Goal: Information Seeking & Learning: Find specific fact

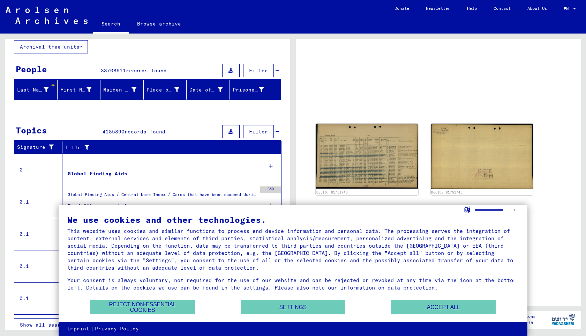
scroll to position [46, 0]
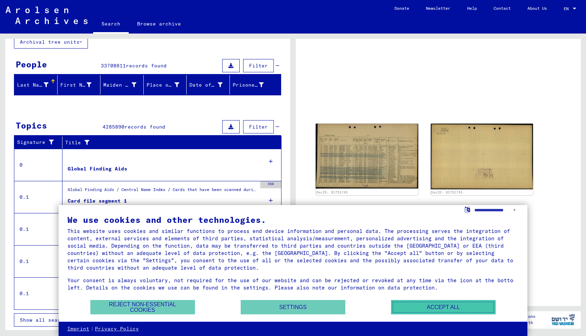
click at [443, 307] on button "Accept all" at bounding box center [443, 307] width 105 height 14
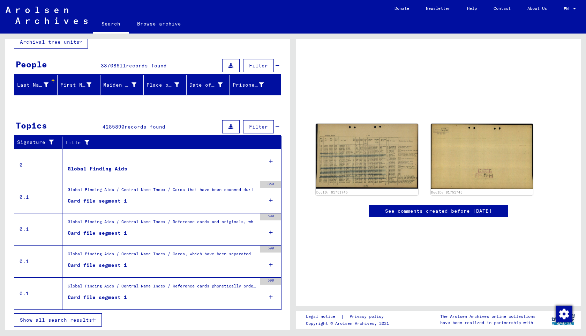
scroll to position [154, 0]
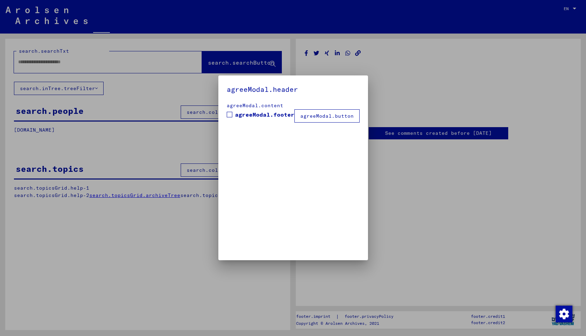
type input "********"
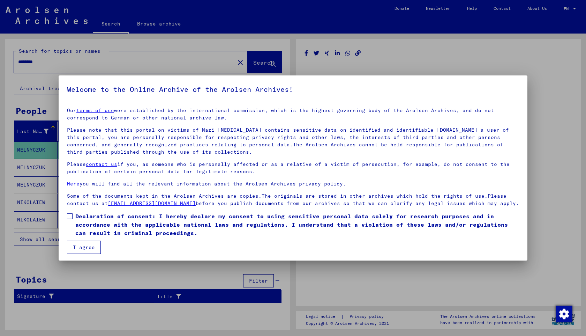
click at [84, 254] on button "I agree" at bounding box center [84, 246] width 34 height 13
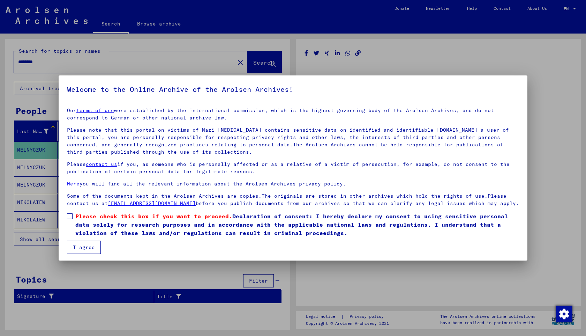
scroll to position [9, 0]
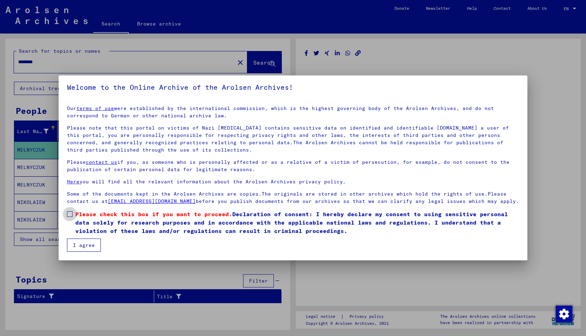
click at [83, 215] on span "Please check this box if you want to proceed." at bounding box center [153, 213] width 157 height 7
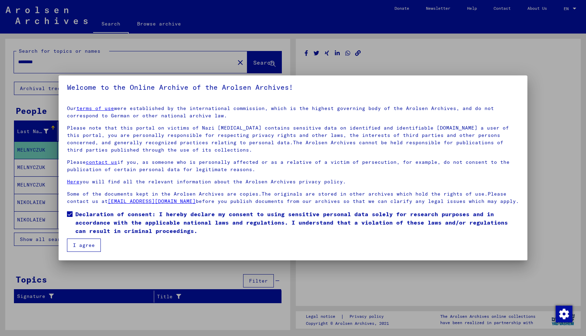
click at [88, 245] on button "I agree" at bounding box center [84, 244] width 34 height 13
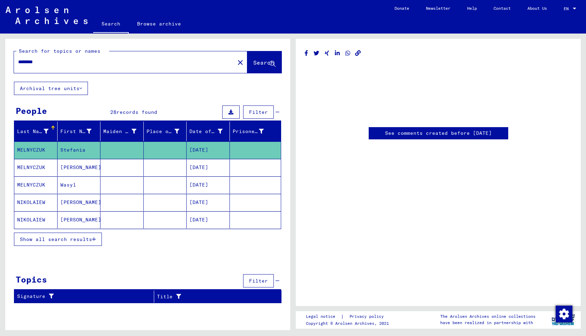
click at [173, 150] on mat-cell at bounding box center [165, 149] width 43 height 17
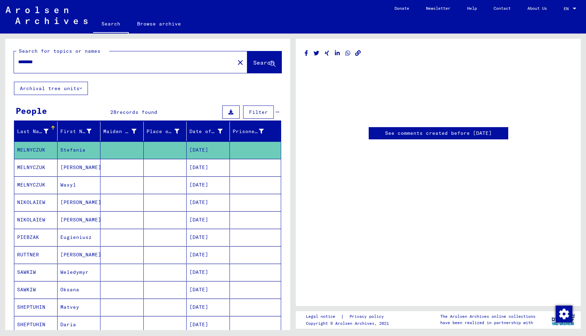
click at [133, 142] on mat-cell at bounding box center [121, 149] width 43 height 17
click at [130, 148] on mat-cell at bounding box center [121, 149] width 43 height 17
click at [215, 152] on mat-cell "[DATE]" at bounding box center [208, 149] width 43 height 17
click at [199, 149] on mat-cell "[DATE]" at bounding box center [208, 149] width 43 height 17
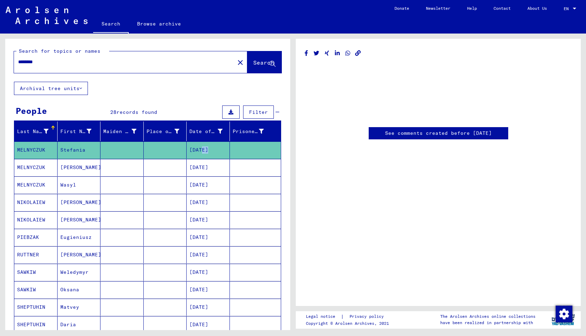
click at [199, 149] on mat-cell "[DATE]" at bounding box center [208, 149] width 43 height 17
click at [37, 149] on mat-cell "MELNYCZUK" at bounding box center [35, 149] width 43 height 17
click at [73, 149] on mat-cell "Stefania" at bounding box center [79, 149] width 43 height 17
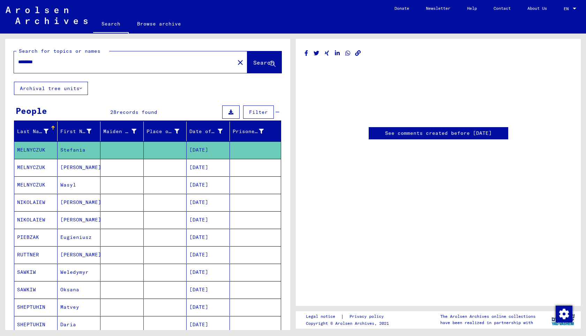
click at [426, 135] on link "See comments created before [DATE]" at bounding box center [438, 132] width 107 height 7
click at [64, 152] on mat-cell "Stefania" at bounding box center [79, 149] width 43 height 17
click at [388, 135] on link "See comments created before [DATE]" at bounding box center [438, 132] width 107 height 7
